Goal: Check status

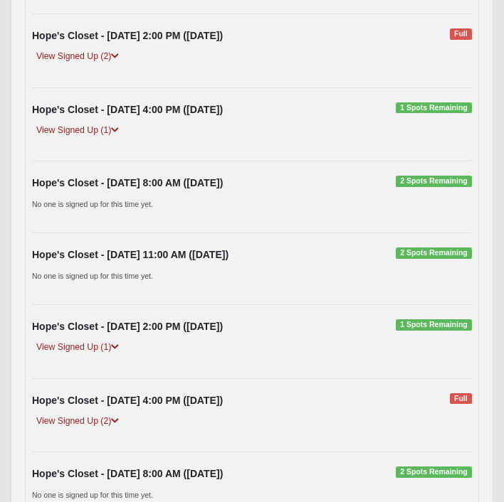
scroll to position [499, 0]
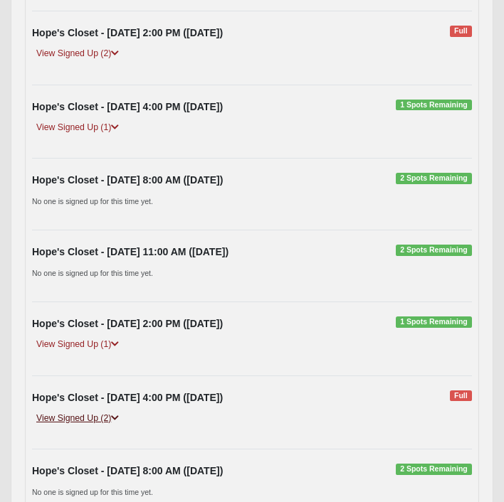
click at [110, 418] on link "View Signed Up (2)" at bounding box center [77, 418] width 91 height 15
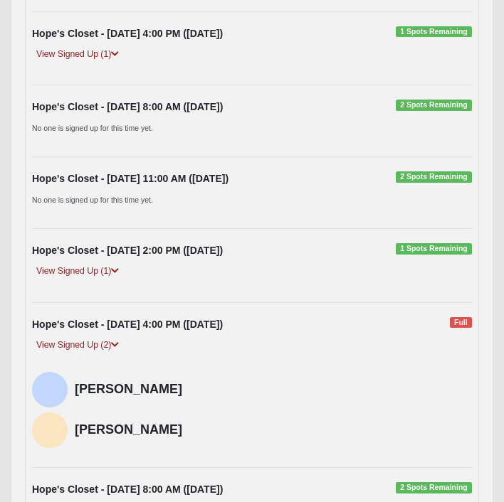
scroll to position [571, 0]
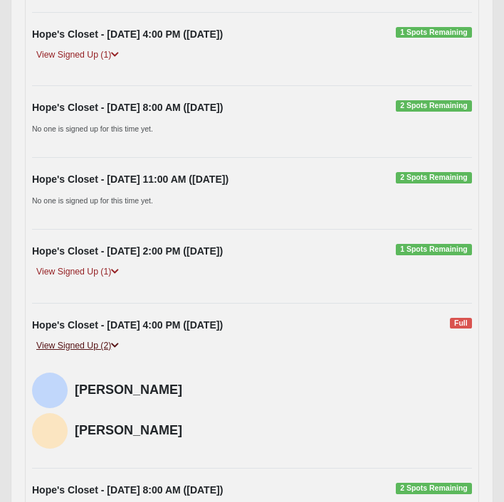
click at [99, 341] on link "View Signed Up (2)" at bounding box center [77, 346] width 91 height 15
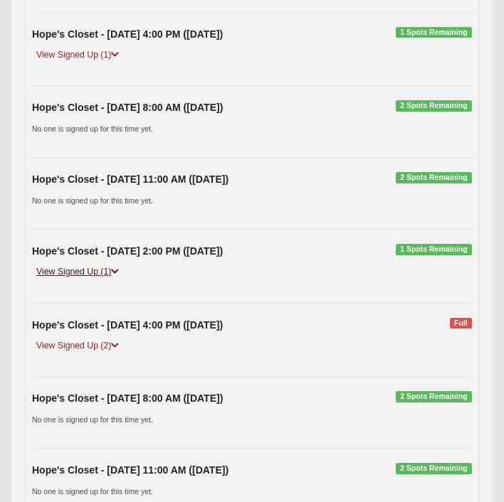
click at [97, 269] on link "View Signed Up (1)" at bounding box center [77, 272] width 91 height 15
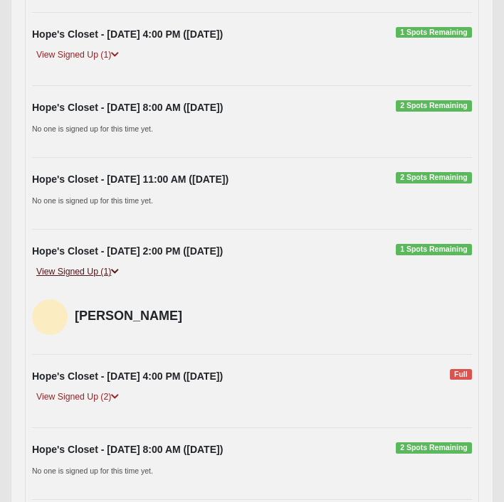
click at [97, 269] on link "View Signed Up (1)" at bounding box center [77, 272] width 91 height 15
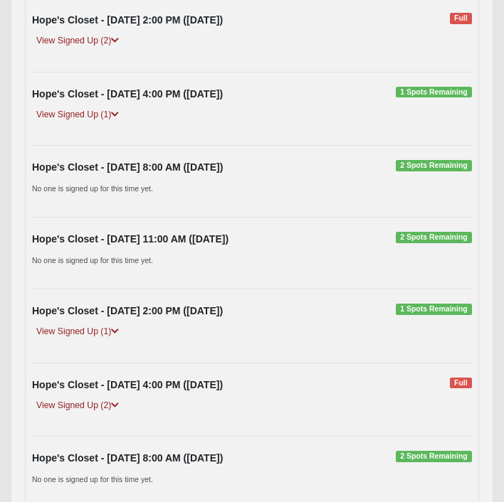
scroll to position [503, 0]
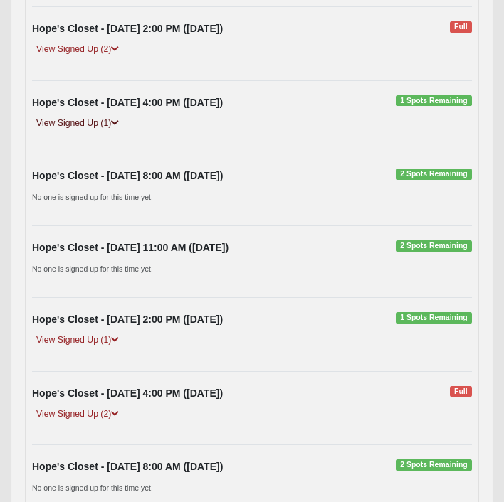
click at [98, 122] on link "View Signed Up (1)" at bounding box center [77, 123] width 91 height 15
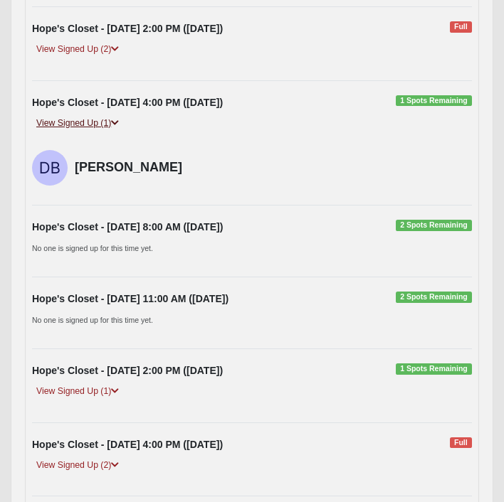
click at [98, 122] on link "View Signed Up (1)" at bounding box center [77, 123] width 91 height 15
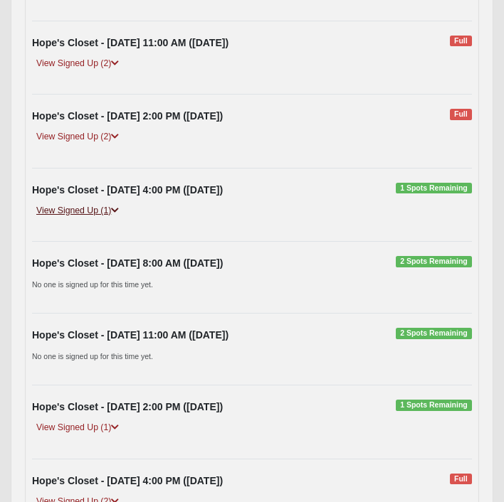
scroll to position [413, 0]
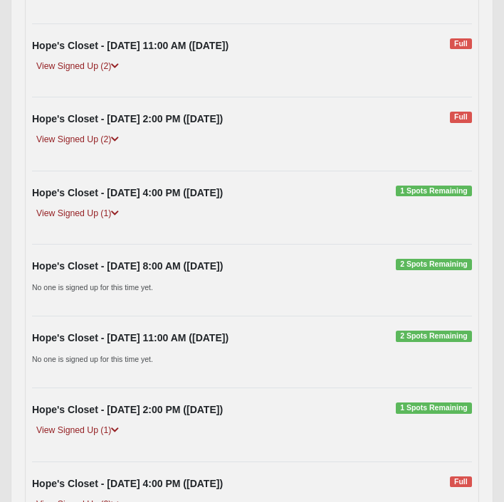
click at [96, 148] on div "View Signed Up (2)" at bounding box center [251, 144] width 461 height 24
click at [91, 147] on link "View Signed Up (2)" at bounding box center [77, 139] width 91 height 15
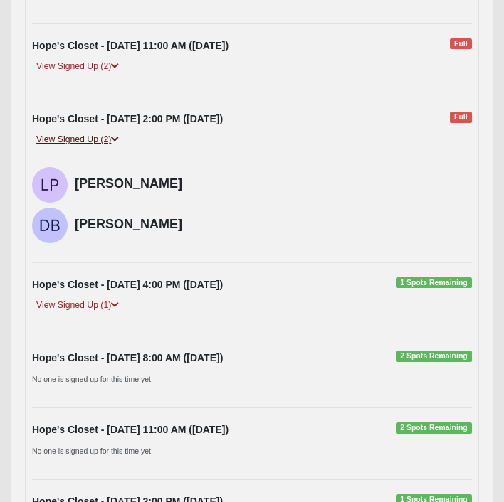
click at [91, 147] on link "View Signed Up (2)" at bounding box center [77, 139] width 91 height 15
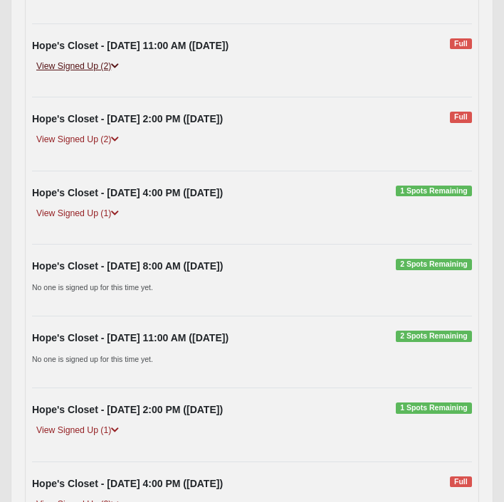
click at [86, 60] on link "View Signed Up (2)" at bounding box center [77, 66] width 91 height 15
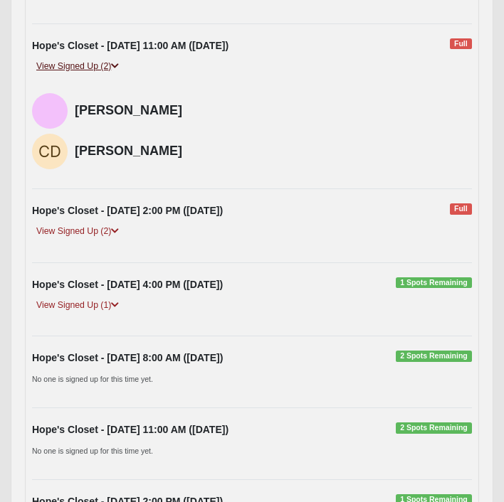
click at [86, 60] on link "View Signed Up (2)" at bounding box center [77, 66] width 91 height 15
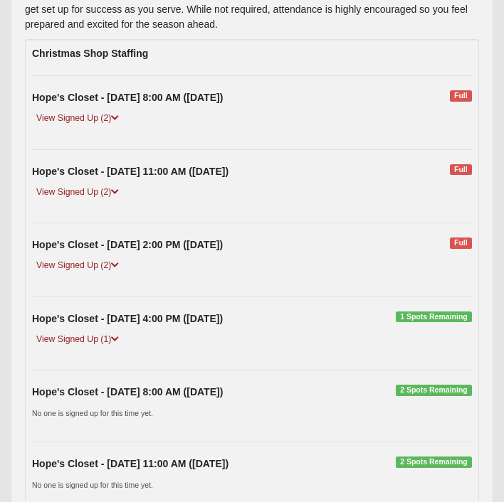
scroll to position [272, 0]
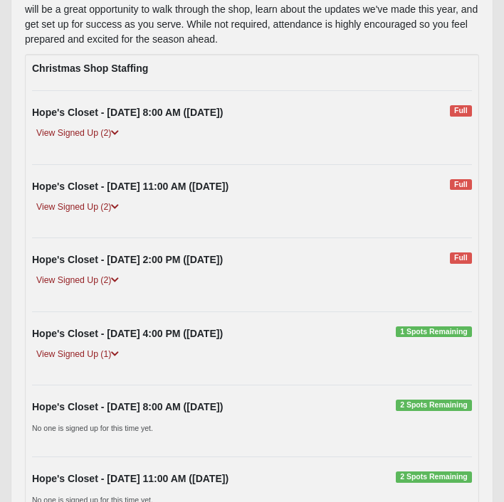
click at [252, 140] on div "View Signed Up (2)" at bounding box center [251, 138] width 461 height 24
